Goal: Task Accomplishment & Management: Use online tool/utility

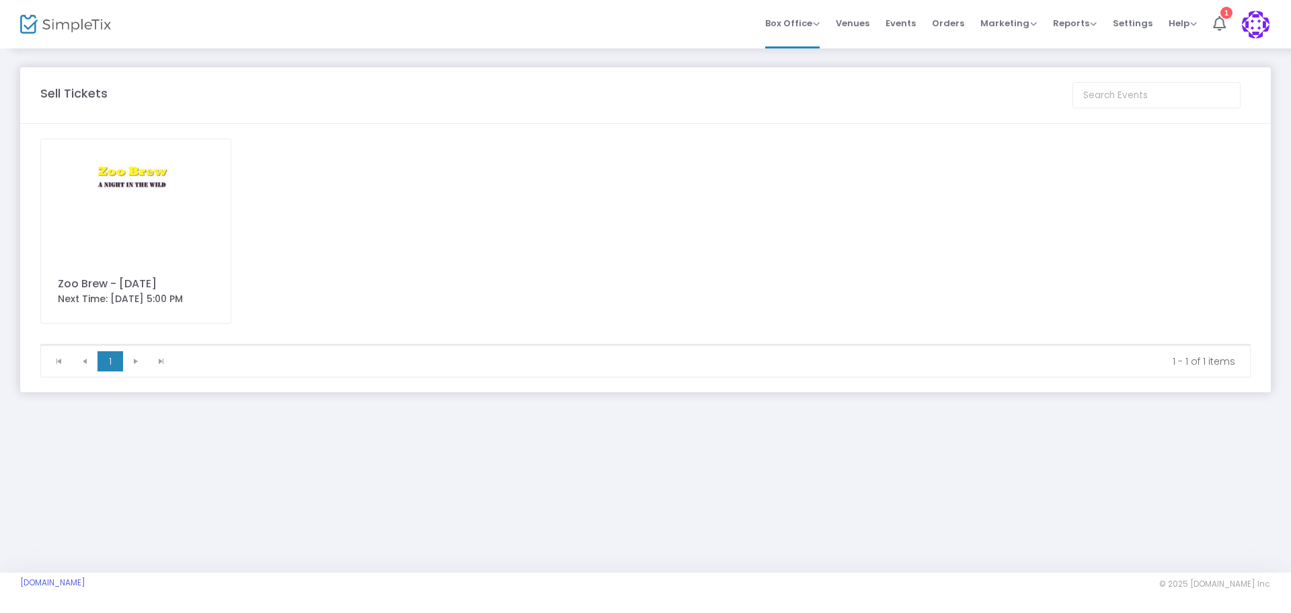
click at [145, 237] on img at bounding box center [136, 199] width 190 height 120
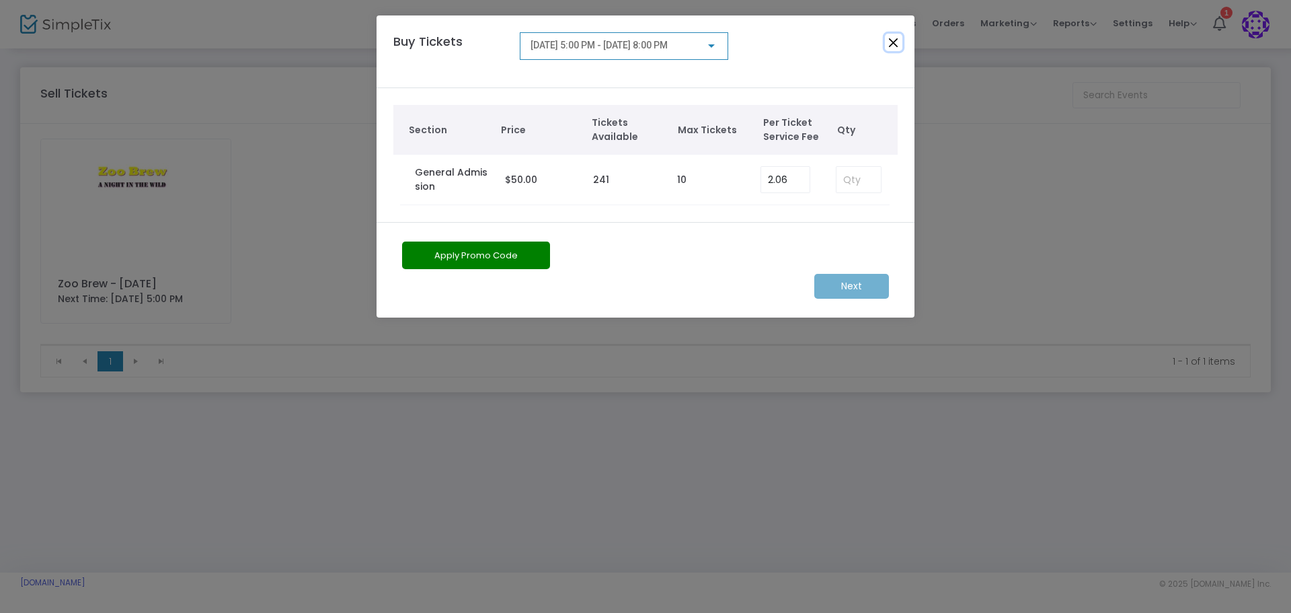
click at [899, 38] on button "Close" at bounding box center [893, 42] width 17 height 17
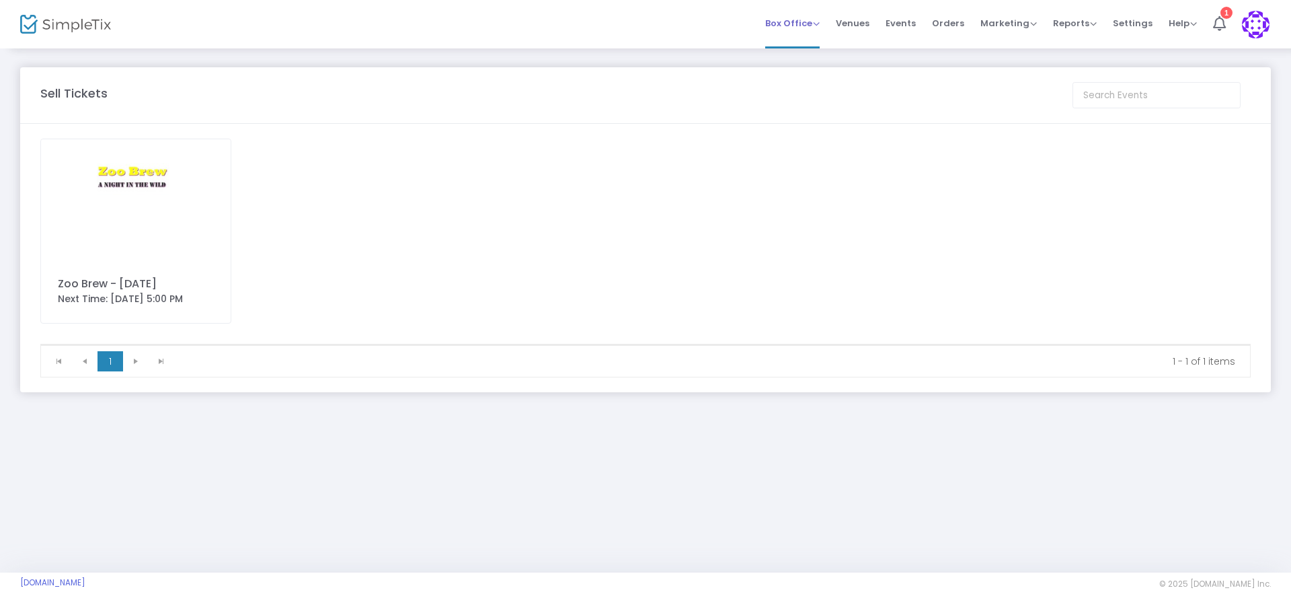
click at [801, 19] on span "Box Office" at bounding box center [792, 23] width 54 height 13
click at [935, 24] on li "Orders" at bounding box center [948, 24] width 48 height 48
click at [949, 24] on span "Orders" at bounding box center [948, 23] width 32 height 34
